Goal: Task Accomplishment & Management: Use online tool/utility

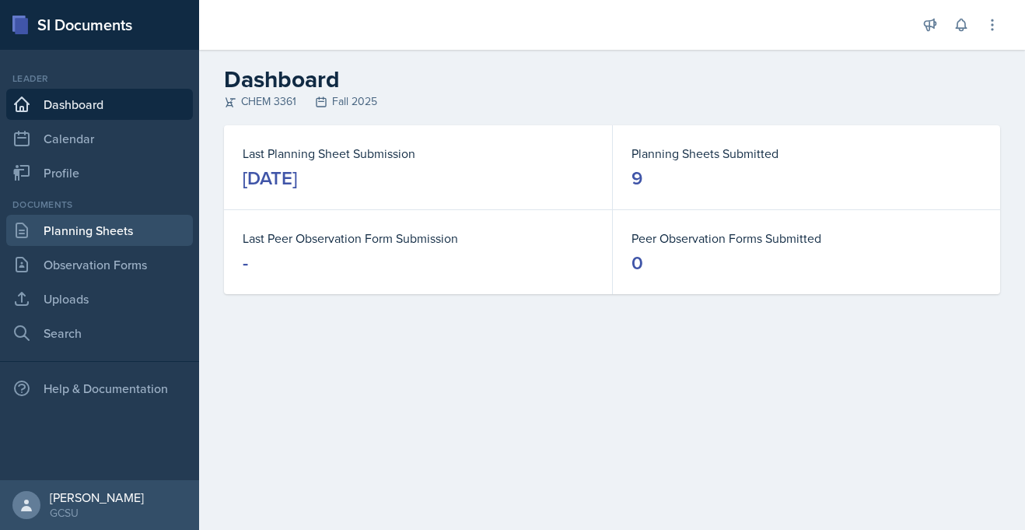
click at [54, 235] on link "Planning Sheets" at bounding box center [99, 230] width 187 height 31
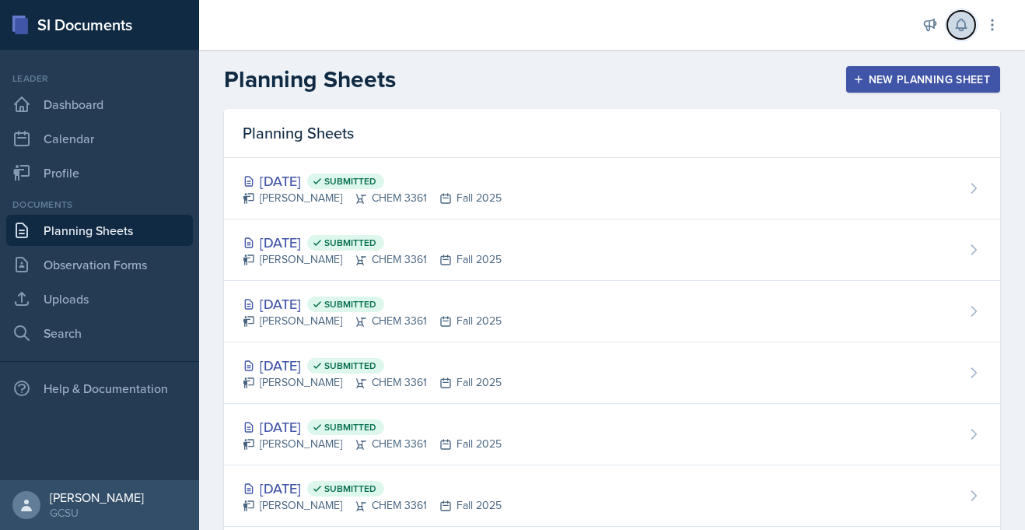
click at [965, 21] on icon at bounding box center [962, 25] width 16 height 16
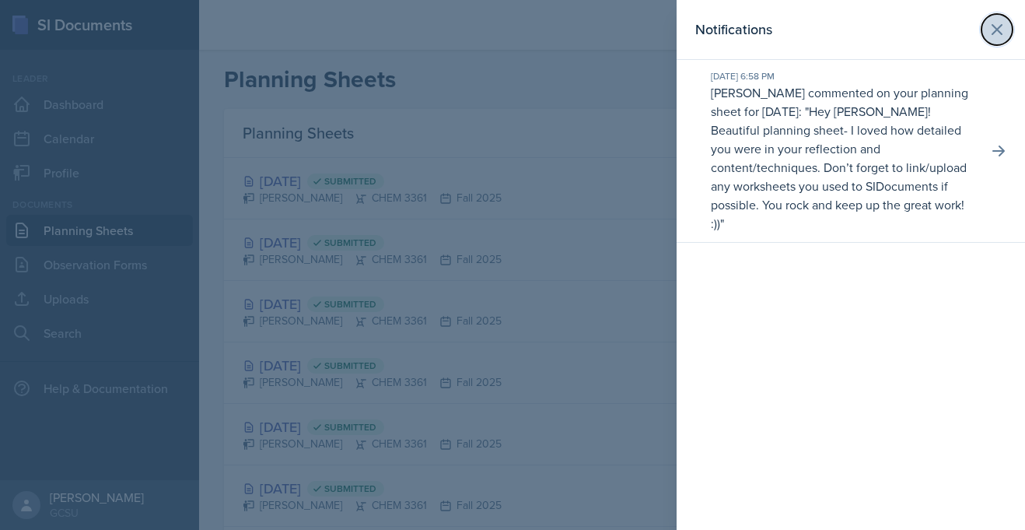
click at [1000, 32] on icon at bounding box center [997, 29] width 9 height 9
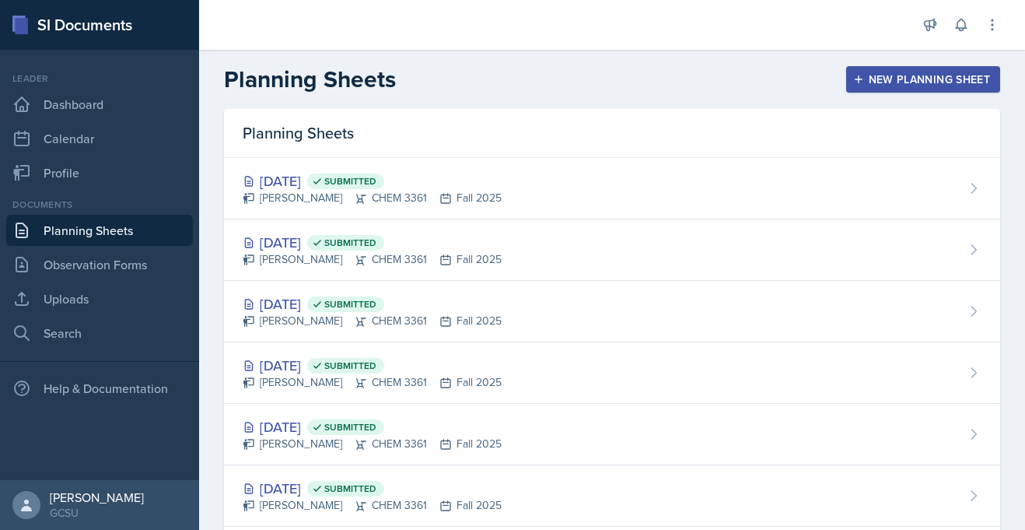
click at [975, 69] on button "New Planning Sheet" at bounding box center [923, 79] width 154 height 26
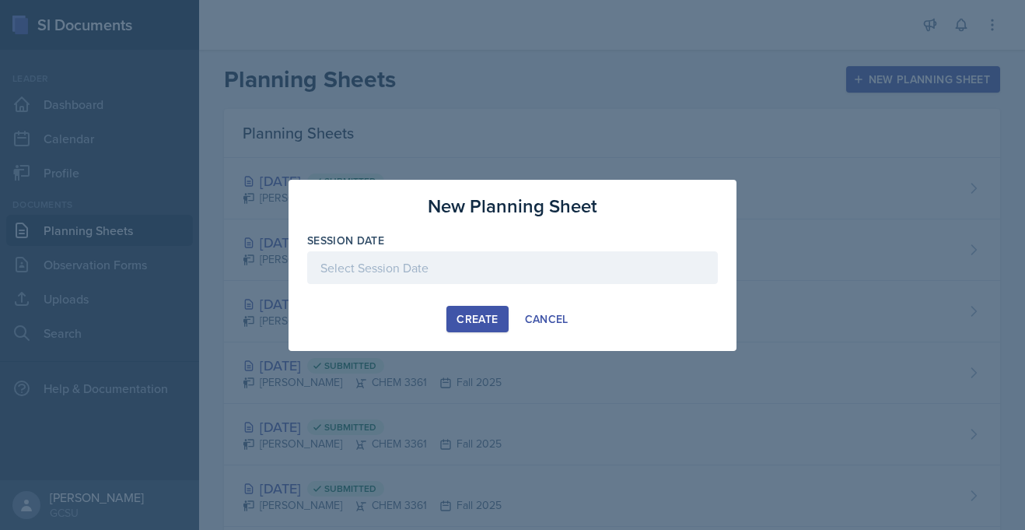
click at [432, 271] on div at bounding box center [512, 267] width 411 height 33
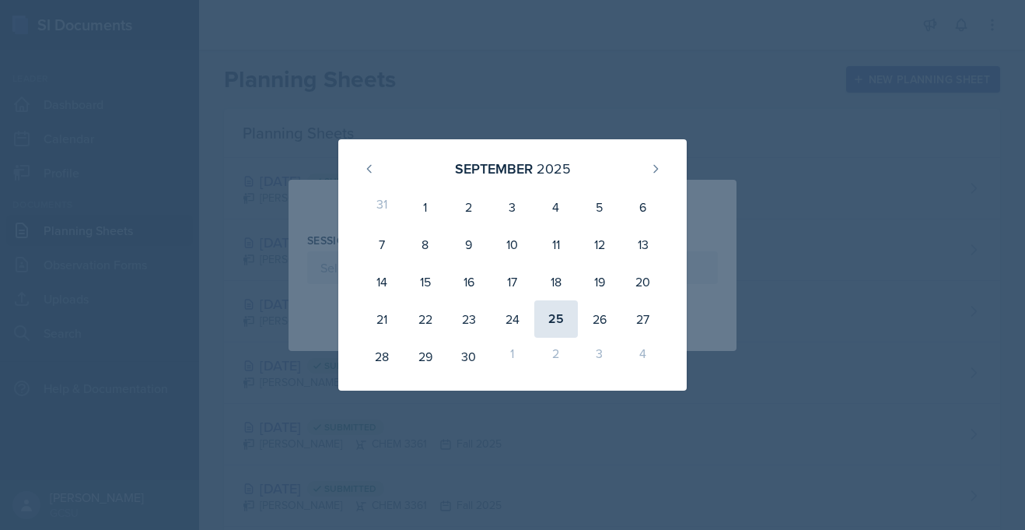
click at [554, 323] on div "25" at bounding box center [556, 318] width 44 height 37
type input "[DATE]"
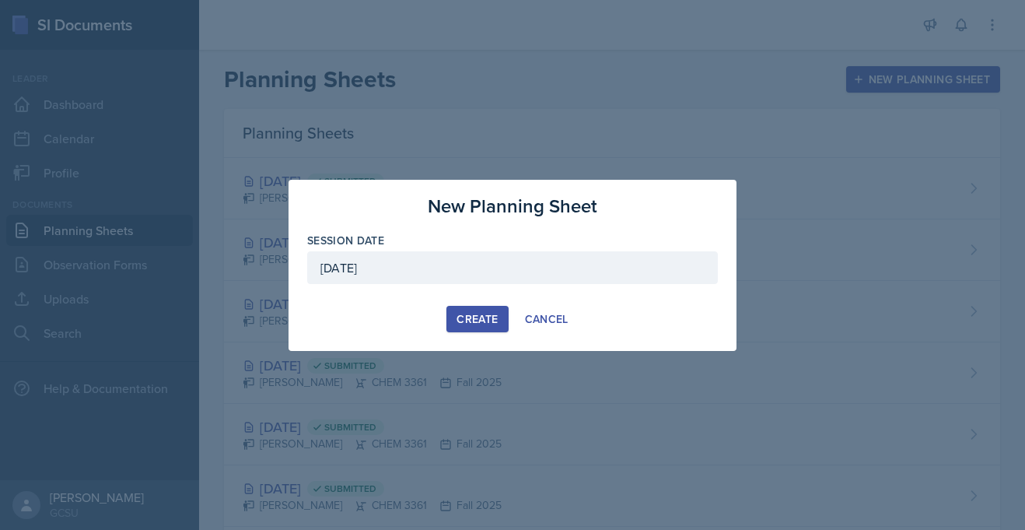
click at [462, 313] on div "Create" at bounding box center [477, 319] width 41 height 12
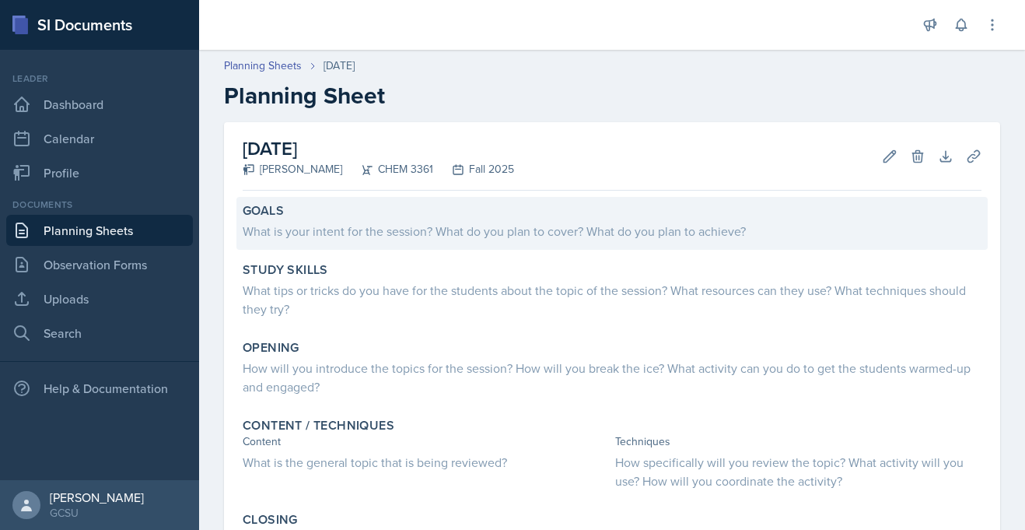
click at [399, 237] on div "What is your intent for the session? What do you plan to cover? What do you pla…" at bounding box center [612, 231] width 739 height 19
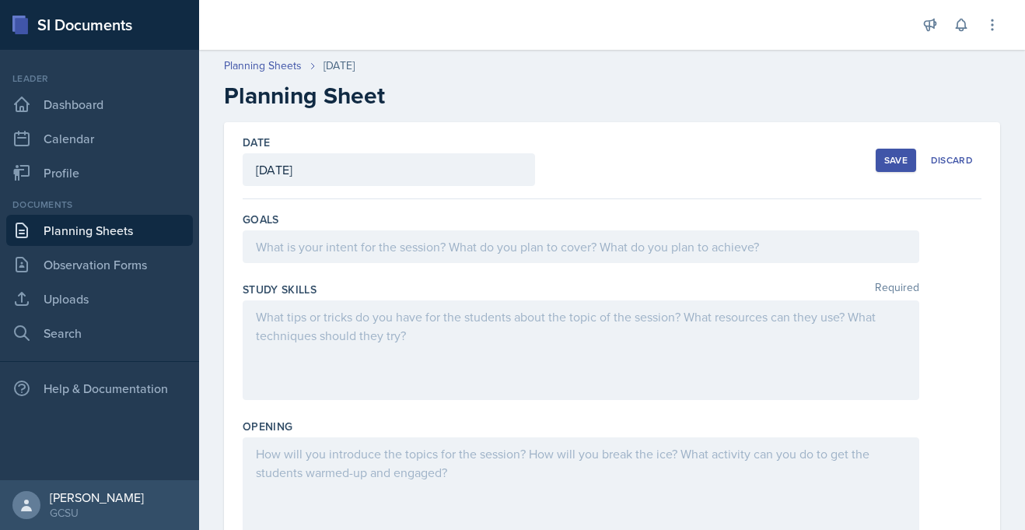
click at [388, 243] on div at bounding box center [581, 246] width 677 height 33
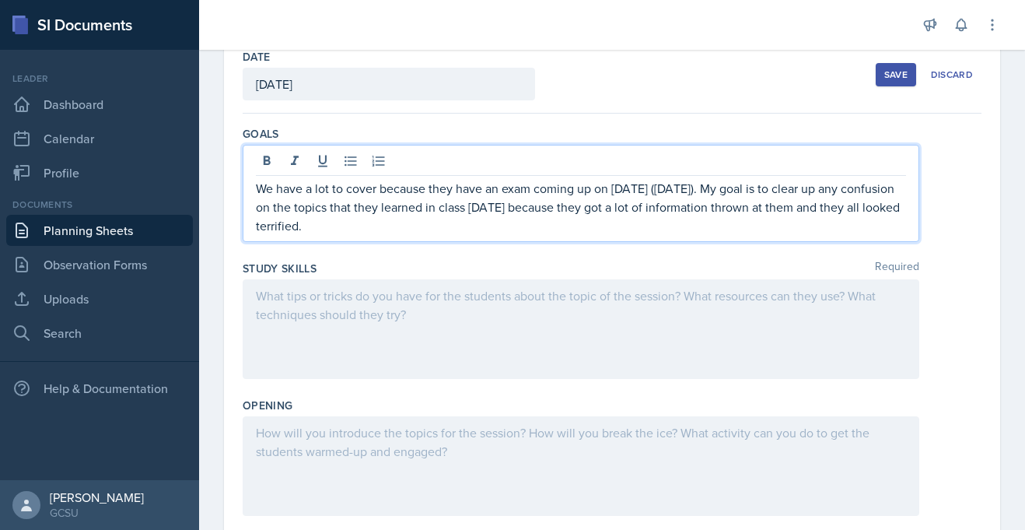
scroll to position [111, 0]
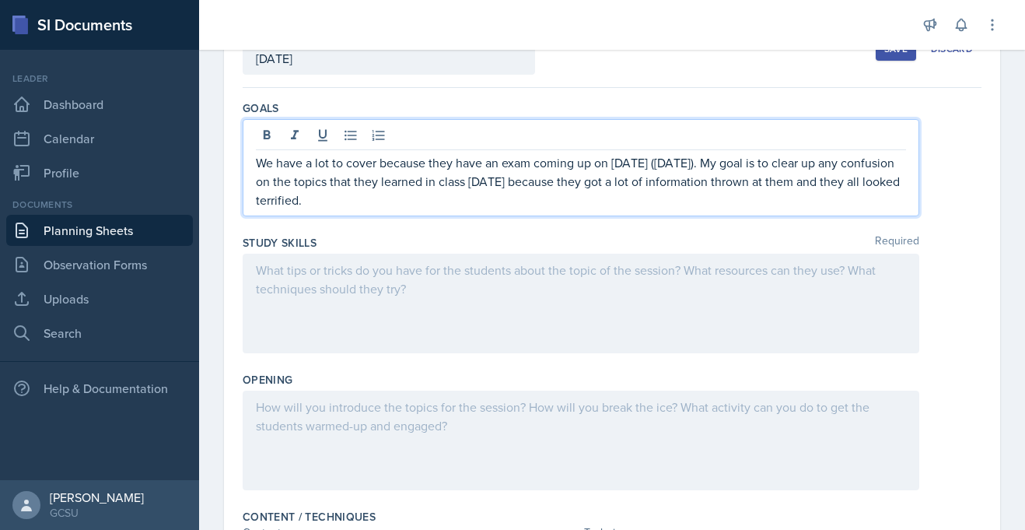
click at [306, 271] on p at bounding box center [581, 270] width 650 height 19
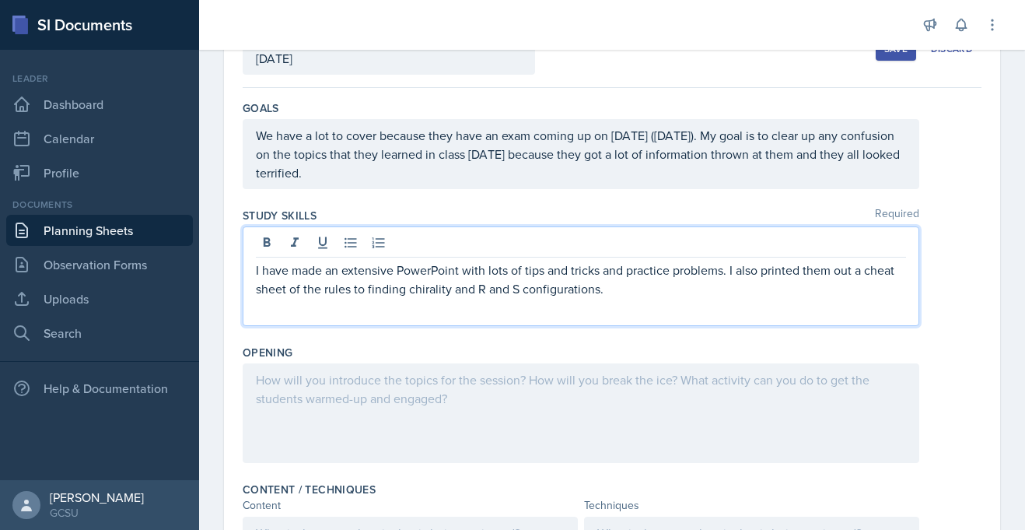
click at [443, 292] on p "I have made an extensive PowerPoint with lots of tips and tricks and practice p…" at bounding box center [581, 279] width 650 height 37
click at [437, 292] on p "I have made an extensive PowerPoint with lots of tips and tricks and practice p…" at bounding box center [581, 279] width 650 height 37
click at [619, 289] on p "I have made an extensive PowerPoint with lots of tips and tricks and practice p…" at bounding box center [581, 279] width 650 height 37
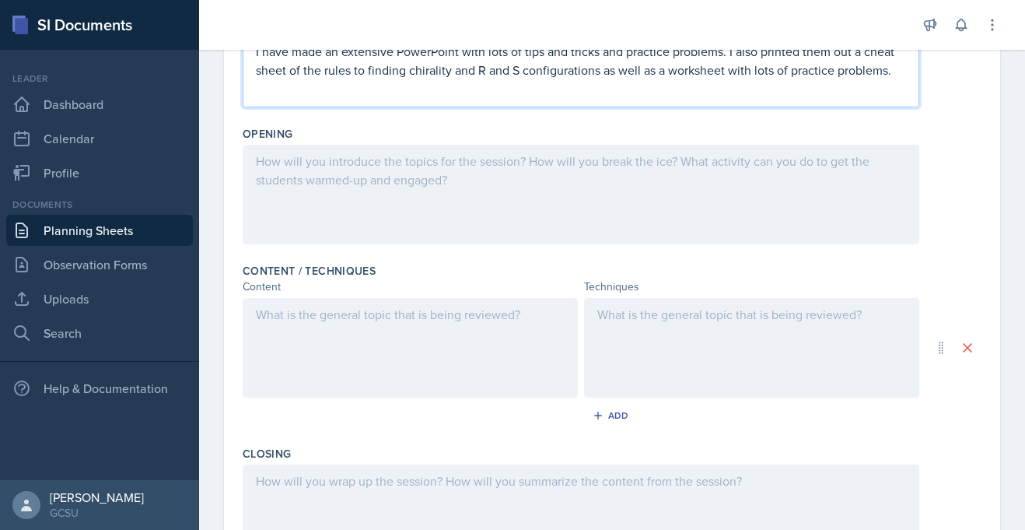
click at [372, 147] on div at bounding box center [581, 195] width 677 height 100
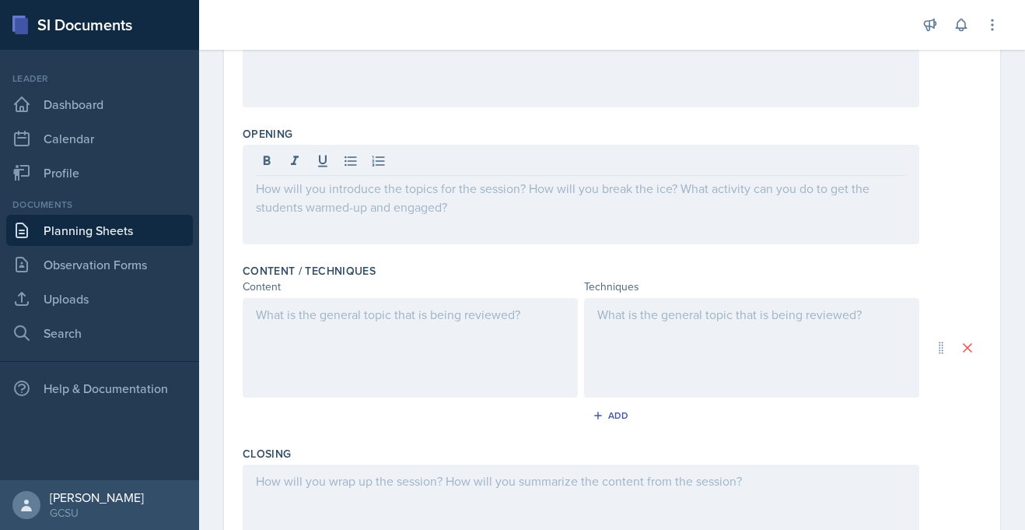
click at [289, 196] on p at bounding box center [581, 188] width 650 height 19
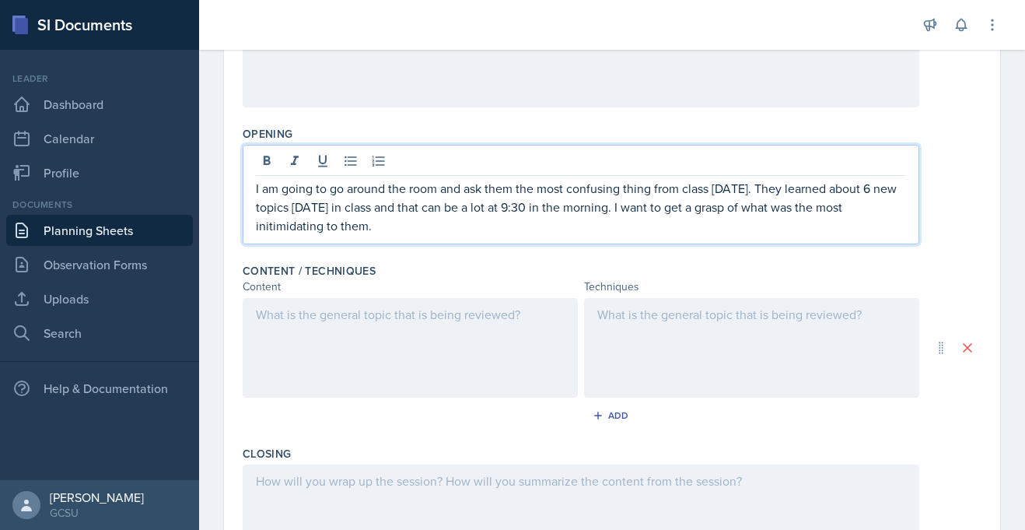
click at [263, 228] on p "I am going to go around the room and ask them the most confusing thing from cla…" at bounding box center [581, 207] width 650 height 56
click at [283, 226] on p "I am going to go around the room and ask them the most confusing thing from cla…" at bounding box center [581, 207] width 650 height 56
click at [345, 229] on p "I am going to go around the room and ask them the most confusing thing from cla…" at bounding box center [581, 207] width 650 height 56
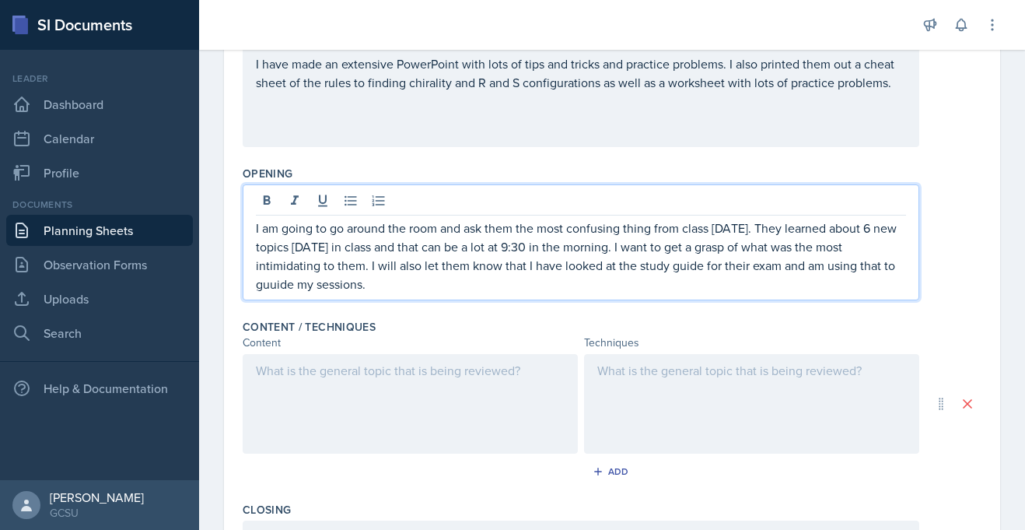
click at [844, 267] on p "I am going to go around the room and ask them the most confusing thing from cla…" at bounding box center [581, 256] width 650 height 75
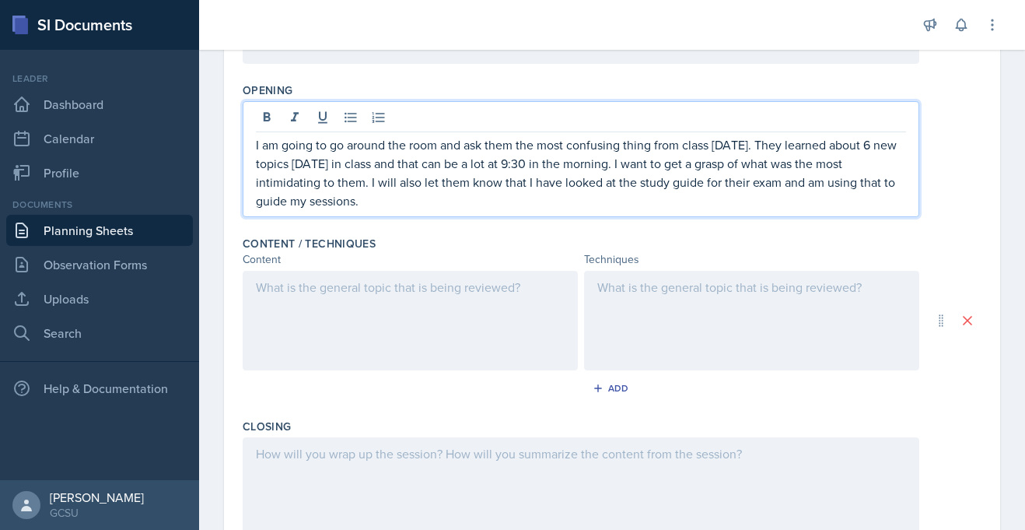
click at [396, 286] on p at bounding box center [410, 287] width 309 height 19
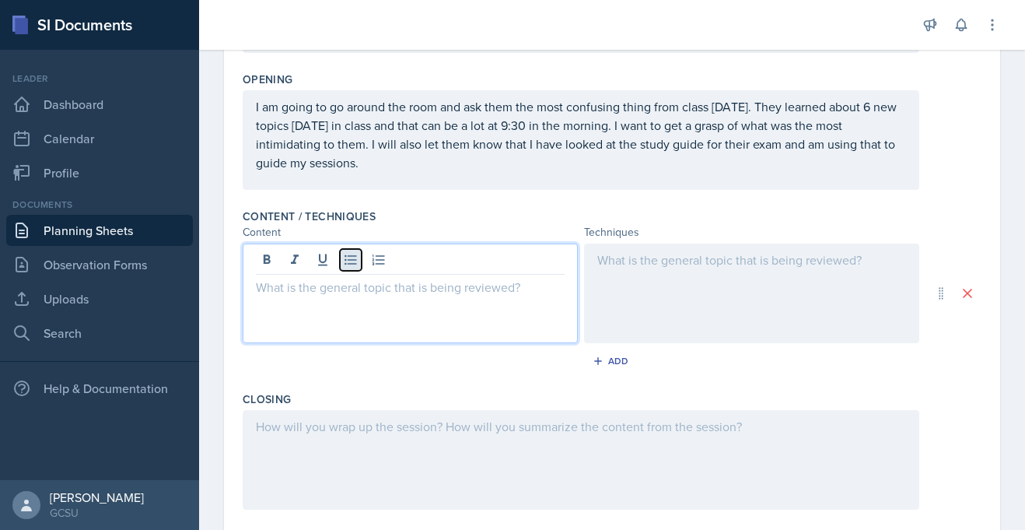
click at [353, 257] on icon at bounding box center [351, 260] width 16 height 16
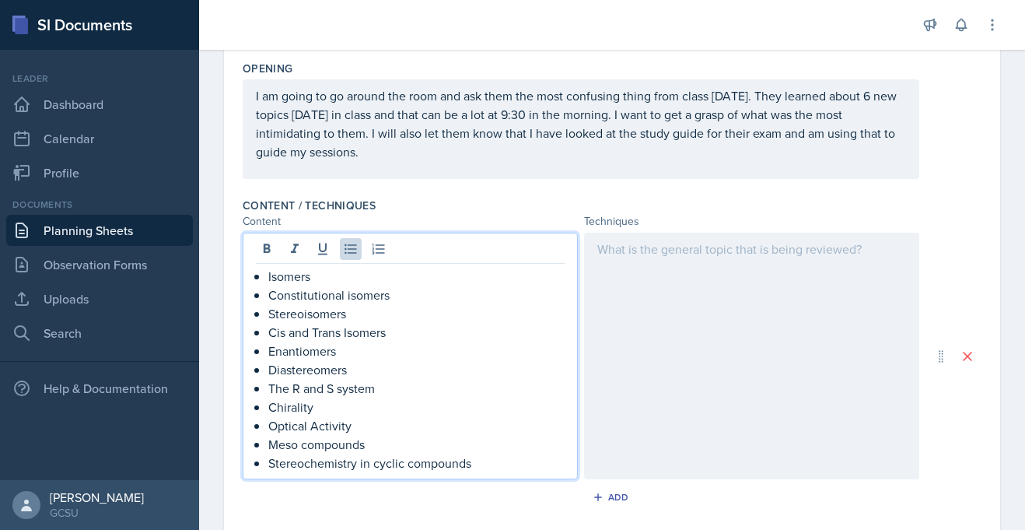
scroll to position [397, 0]
click at [615, 254] on p at bounding box center [751, 247] width 309 height 19
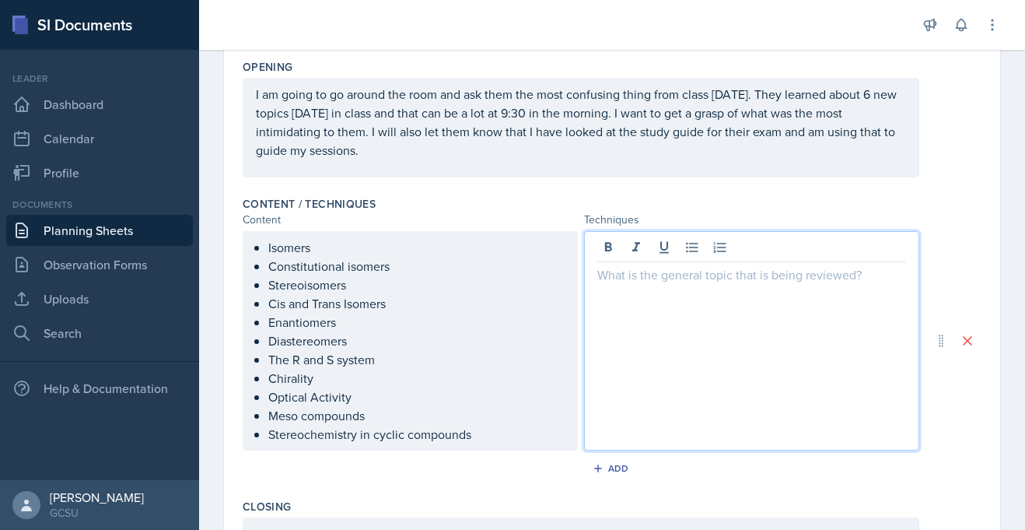
scroll to position [424, 0]
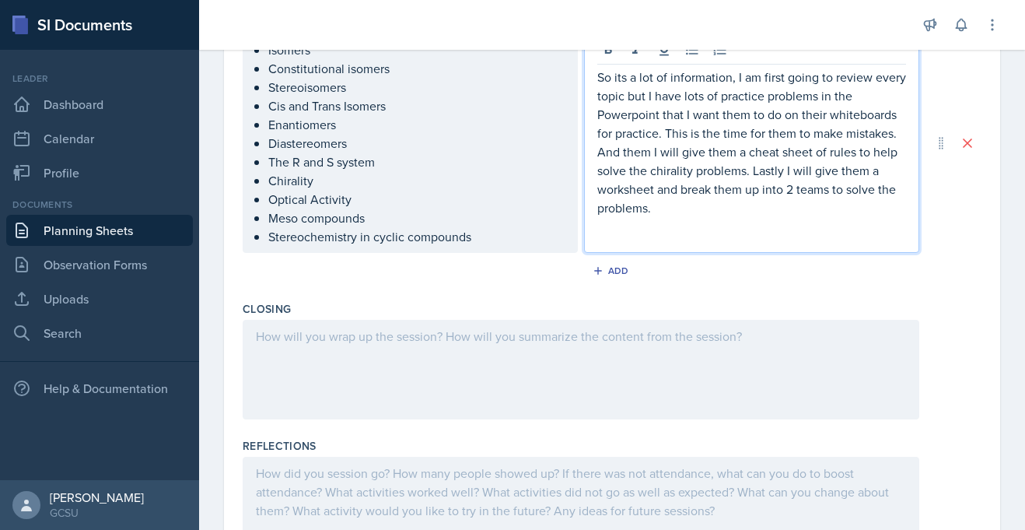
click at [306, 334] on p at bounding box center [581, 336] width 650 height 19
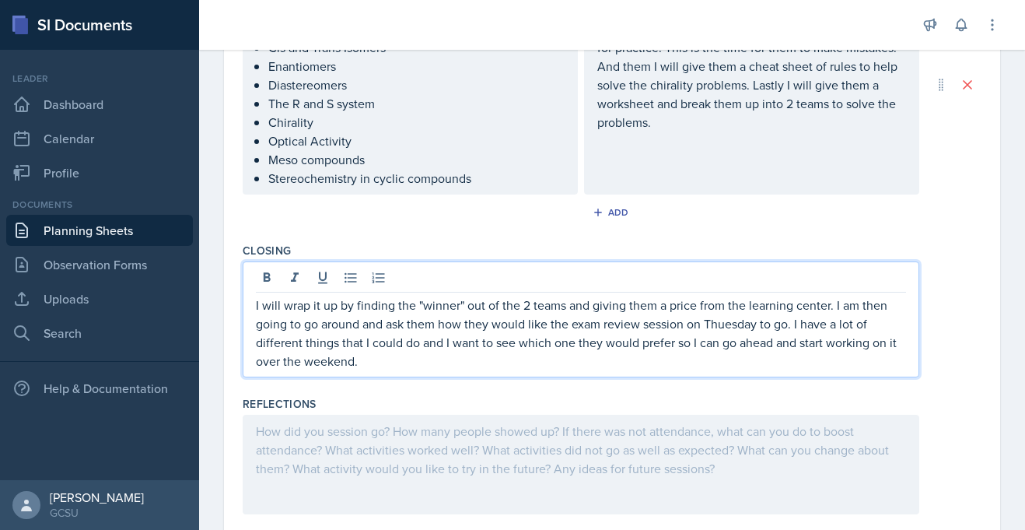
scroll to position [655, 0]
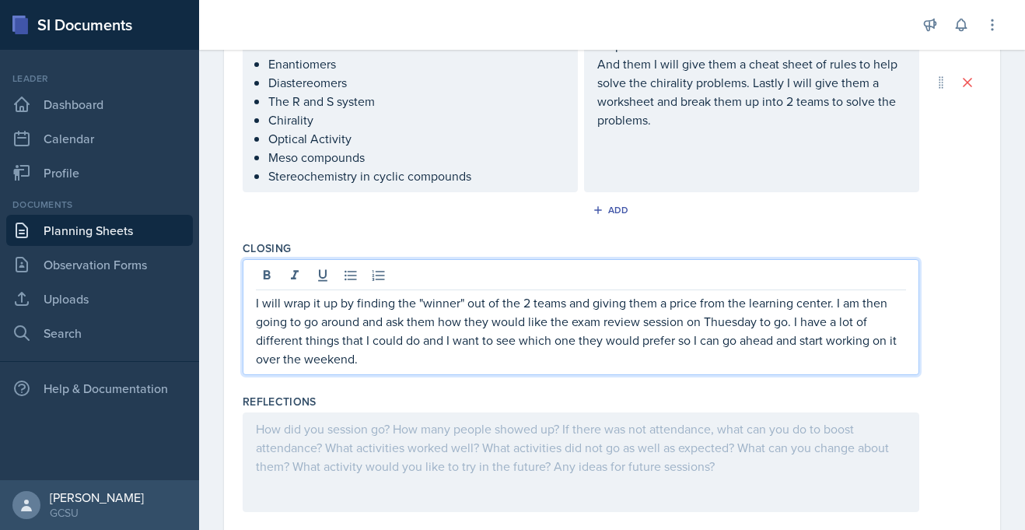
click at [720, 331] on p "I will wrap it up by finding the "winner" out of the 2 teams and giving them a …" at bounding box center [581, 330] width 650 height 75
click at [721, 326] on p "I will wrap it up by finding the "winner" out of the 2 teams and giving them a …" at bounding box center [581, 330] width 650 height 75
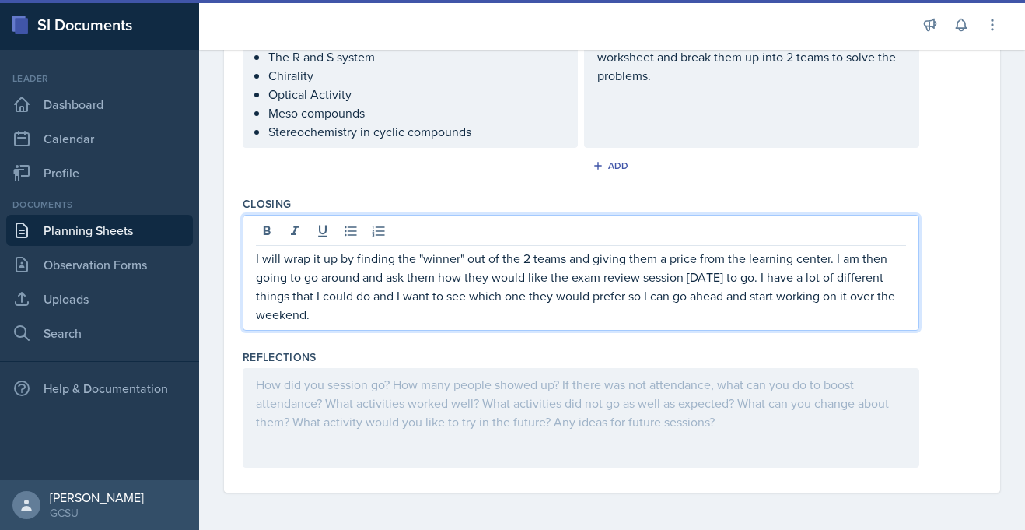
scroll to position [0, 0]
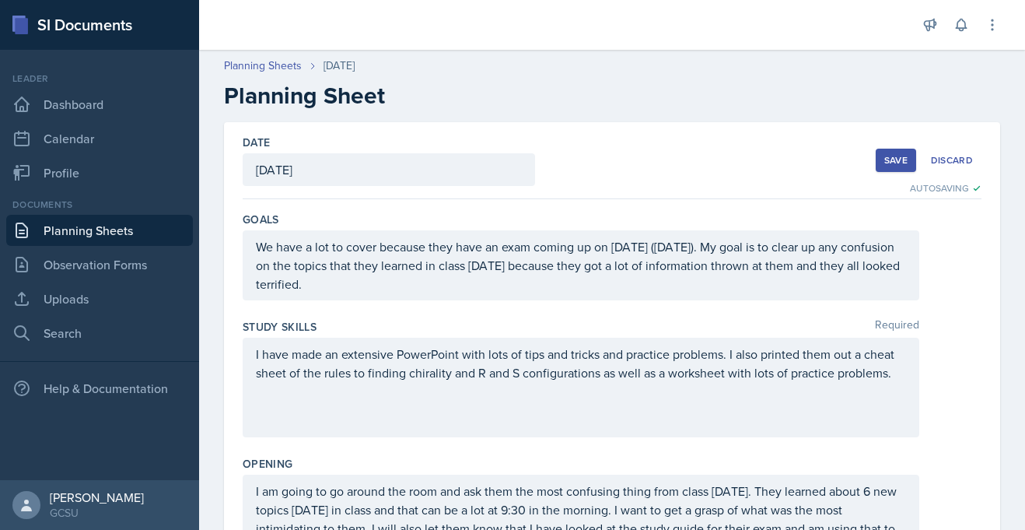
click at [912, 152] on button "Save" at bounding box center [896, 160] width 40 height 23
